Goal: Navigation & Orientation: Find specific page/section

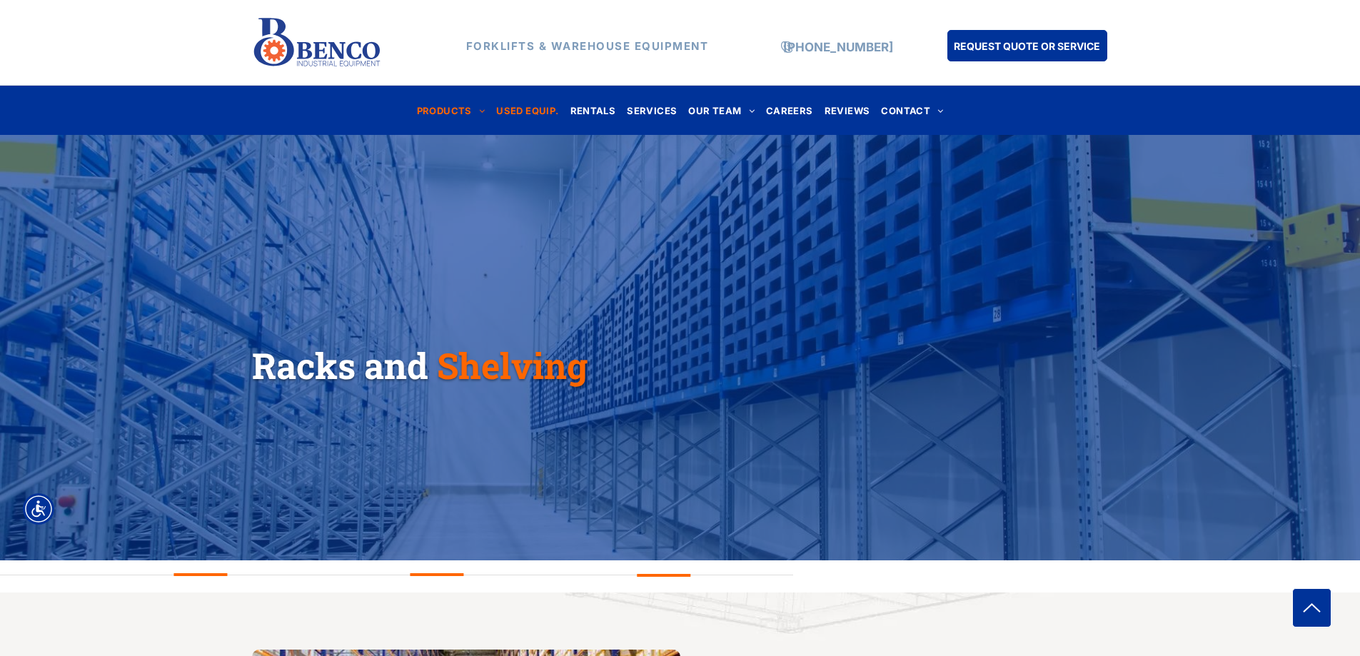
click at [522, 113] on span "USED EQUIP." at bounding box center [527, 110] width 62 height 19
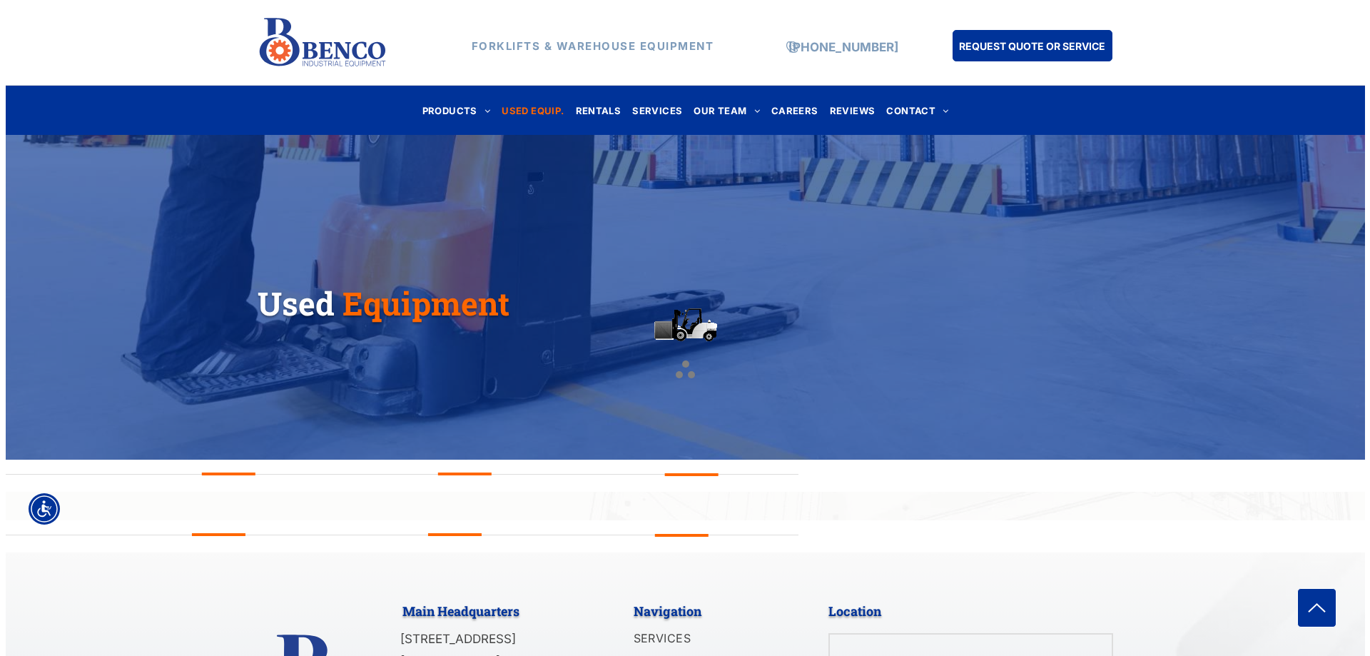
scroll to position [143, 0]
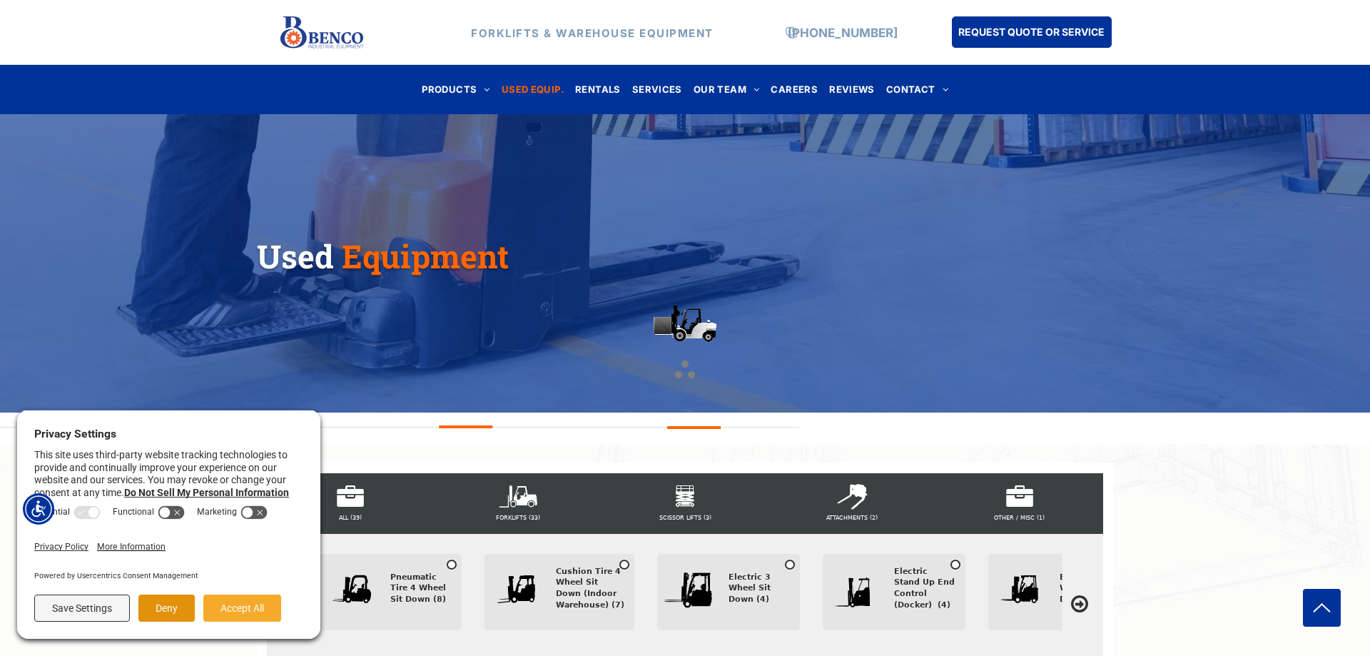
click at [178, 611] on button "Deny" at bounding box center [166, 608] width 56 height 27
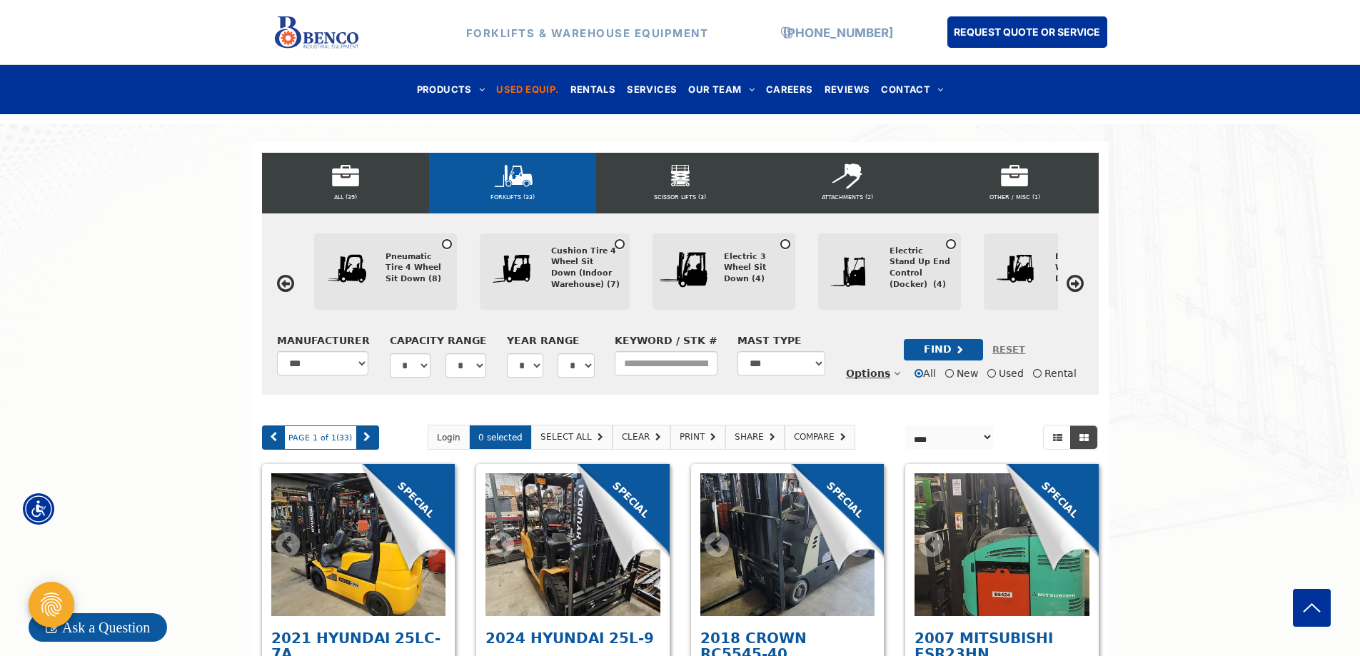
scroll to position [428, 0]
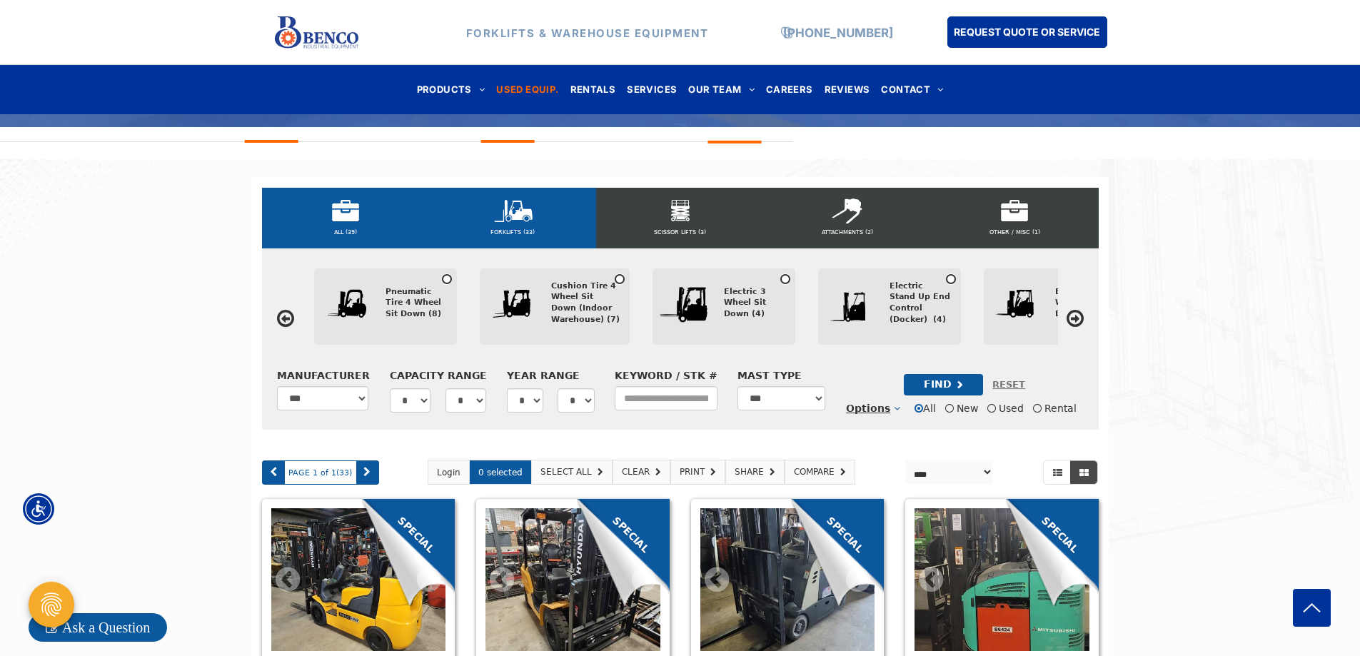
click at [340, 217] on div "ALL (39)" at bounding box center [345, 218] width 167 height 61
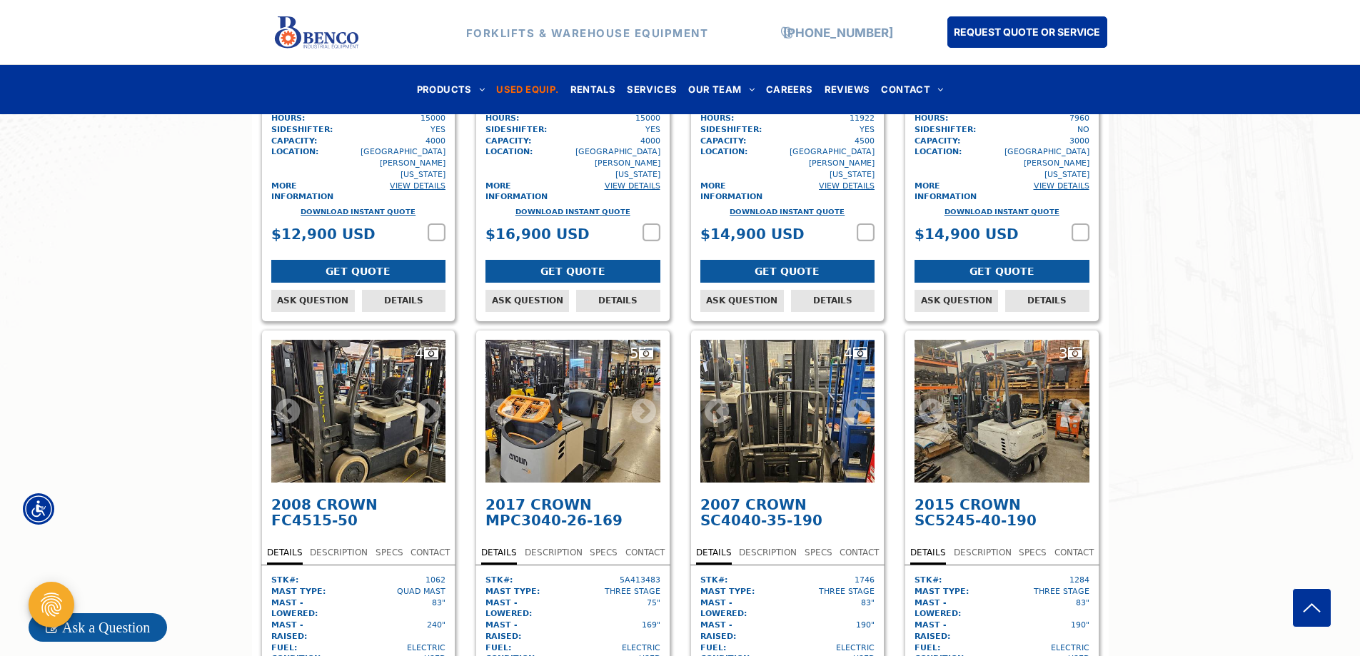
scroll to position [1713, 0]
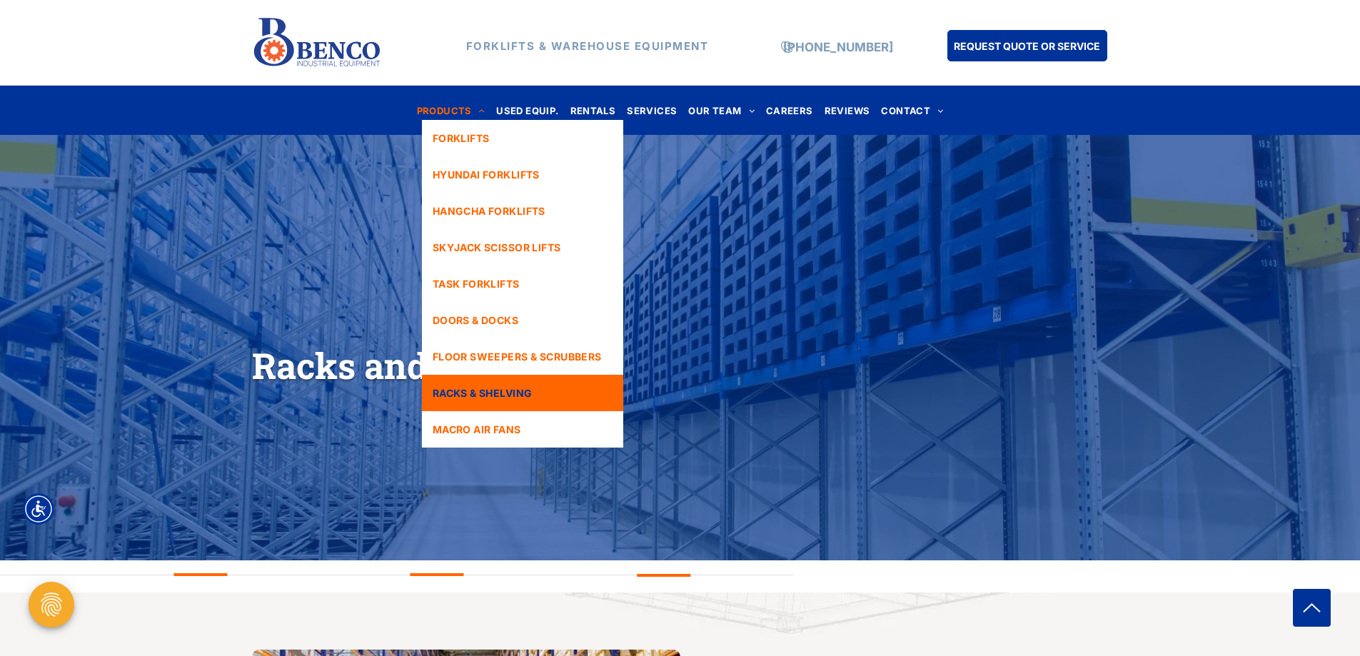
click at [515, 389] on span "RACKS & SHELVING" at bounding box center [483, 392] width 100 height 15
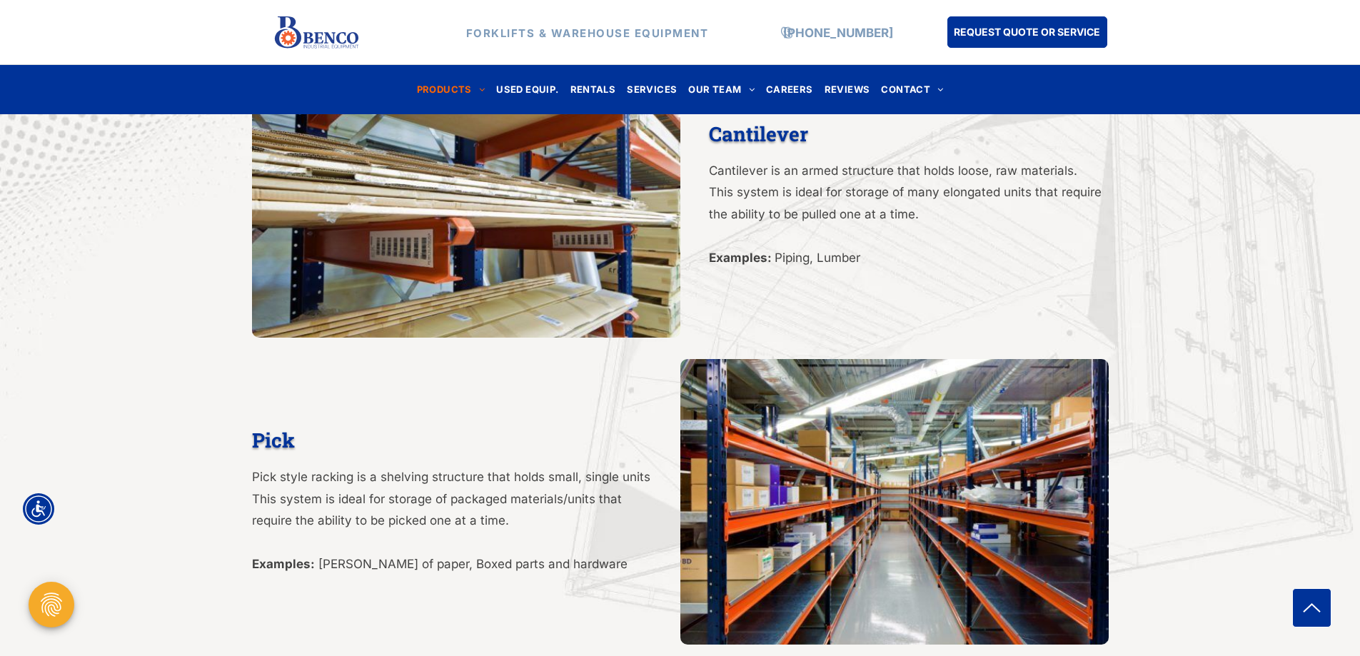
scroll to position [2366, 0]
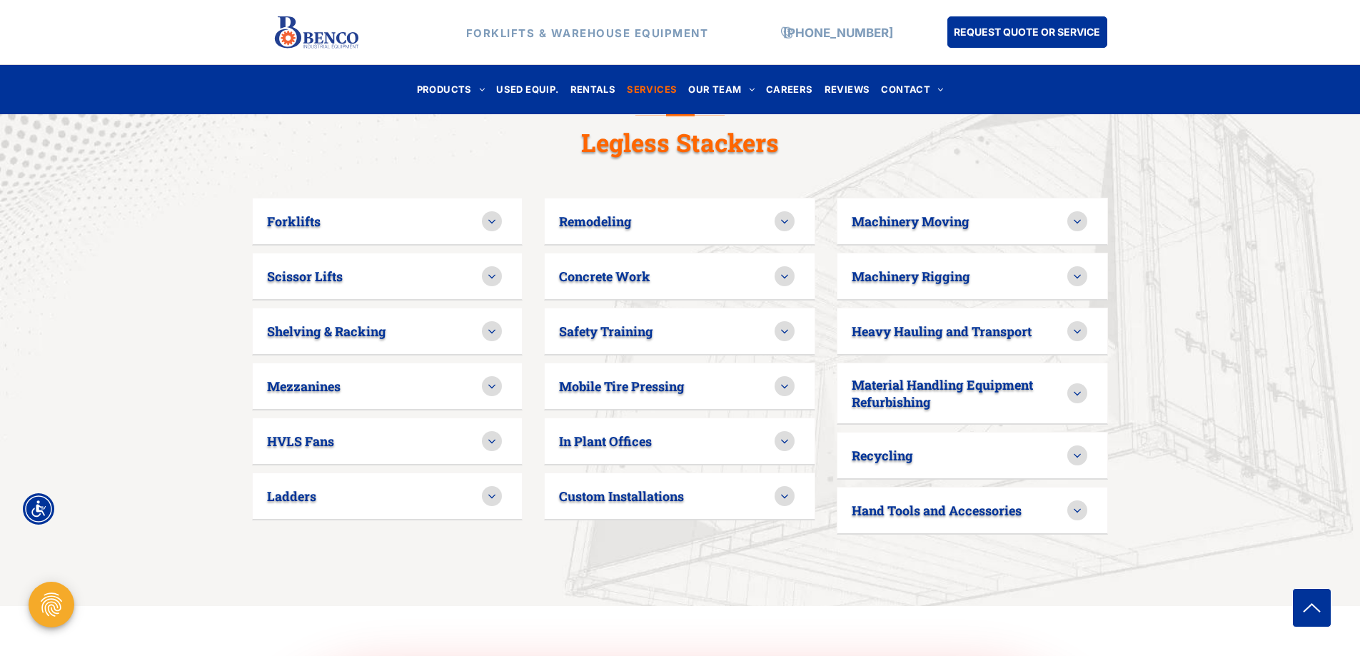
scroll to position [856, 0]
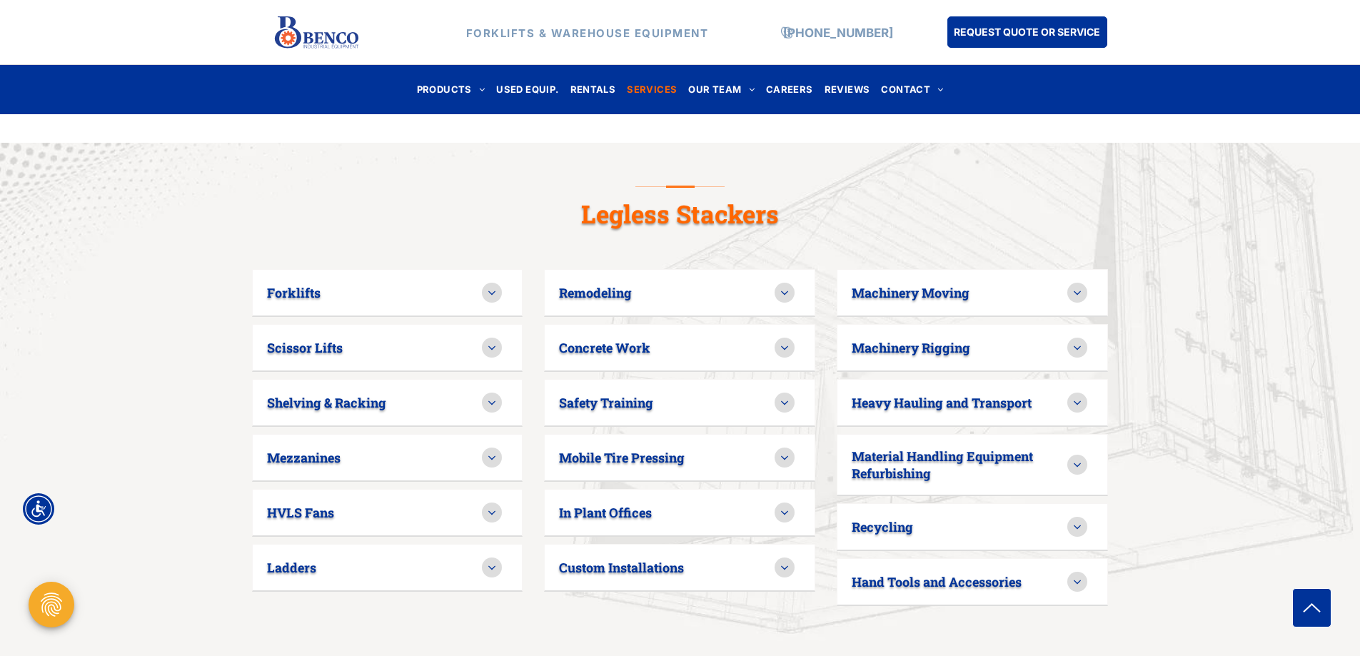
click at [786, 341] on icon at bounding box center [784, 347] width 13 height 13
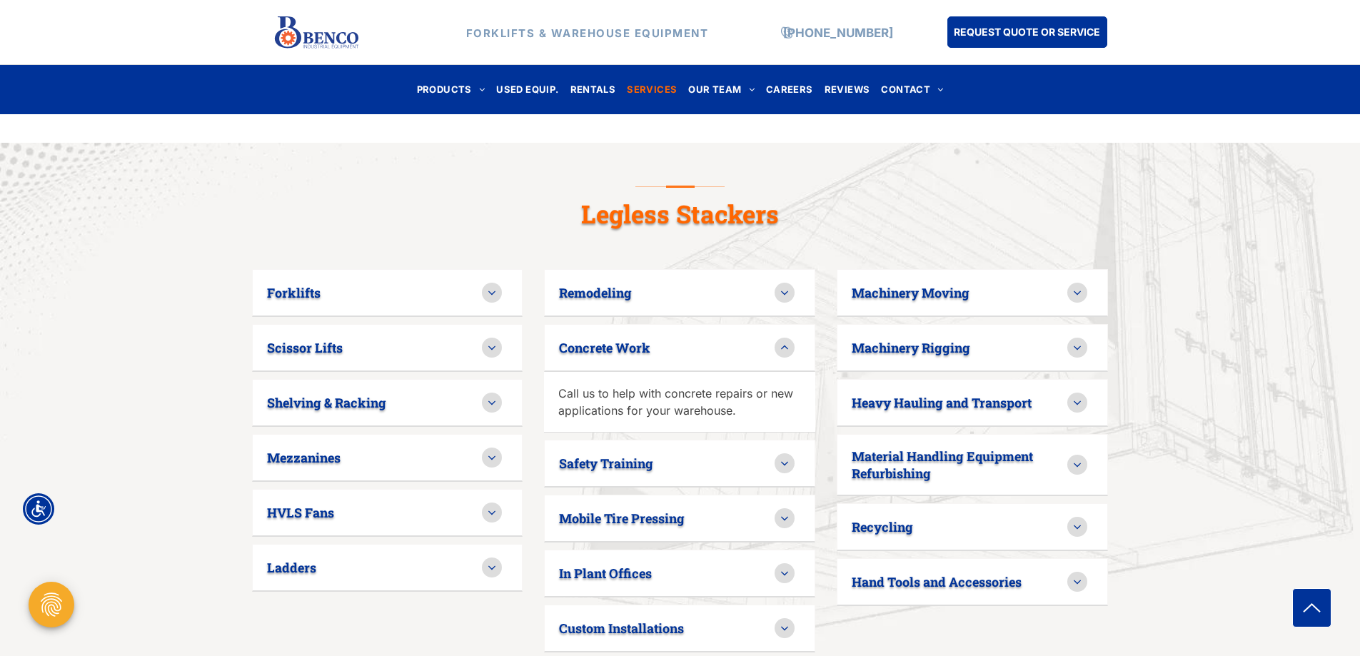
click at [784, 341] on icon at bounding box center [784, 347] width 13 height 13
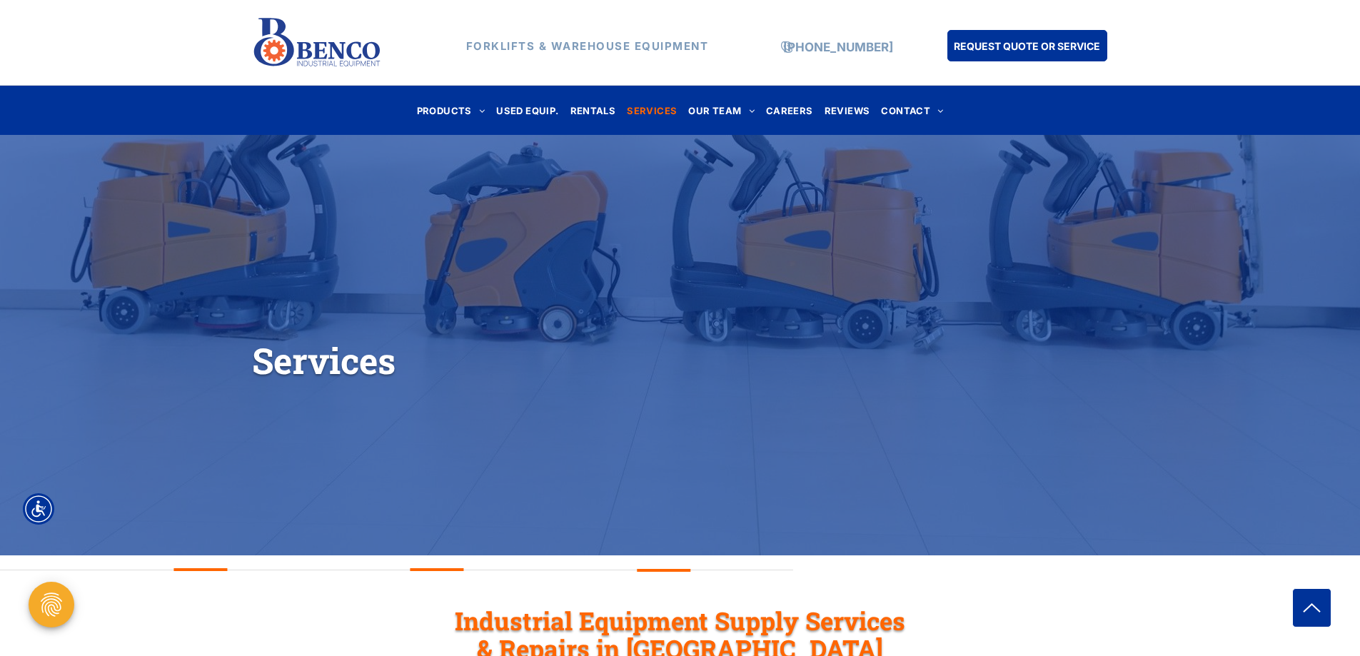
scroll to position [0, 0]
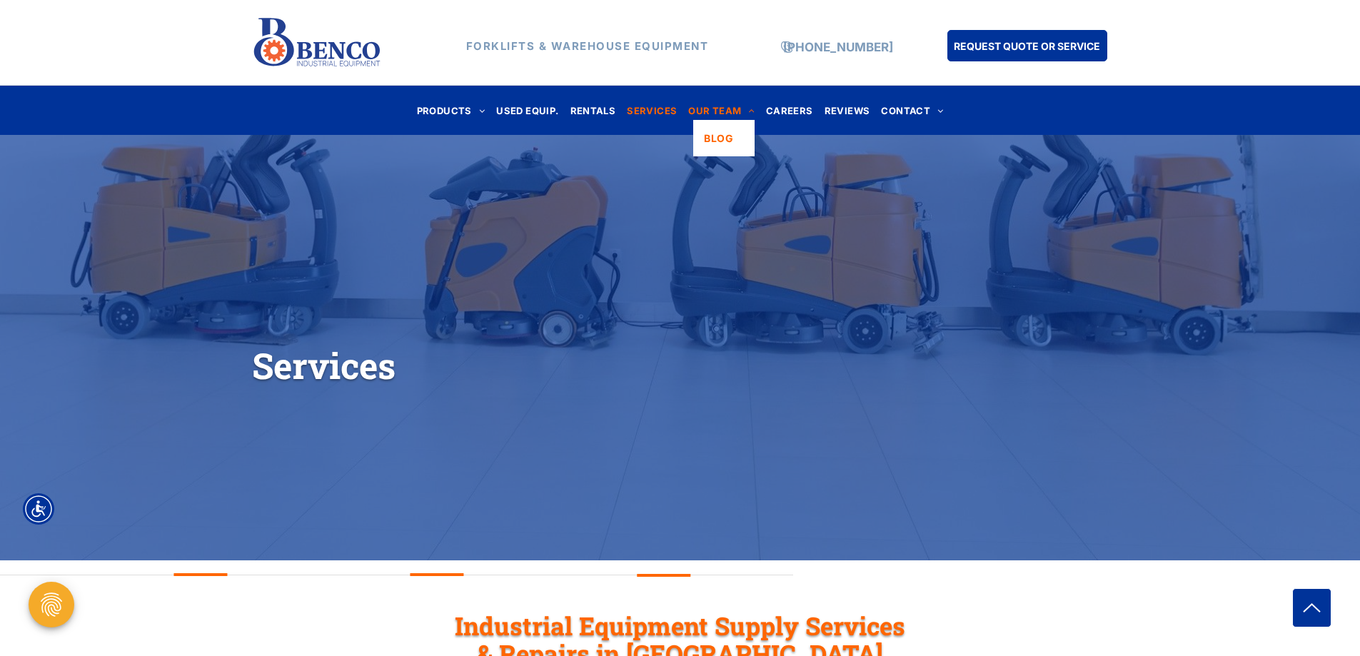
click at [747, 111] on span at bounding box center [748, 110] width 13 height 9
